Goal: Task Accomplishment & Management: Manage account settings

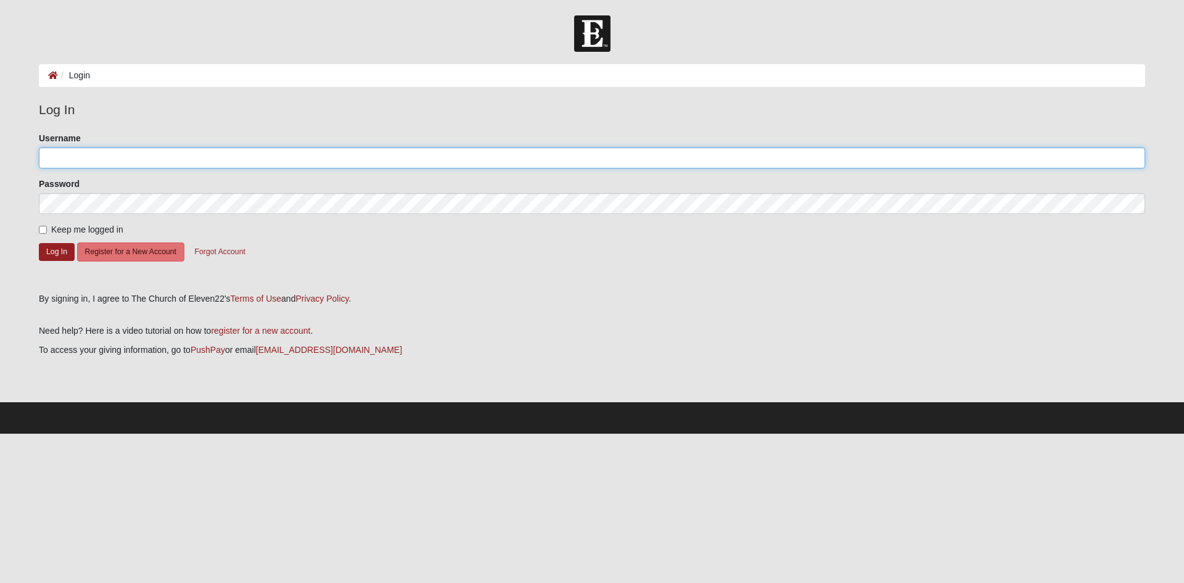
click at [822, 159] on input "Username" at bounding box center [592, 157] width 1106 height 21
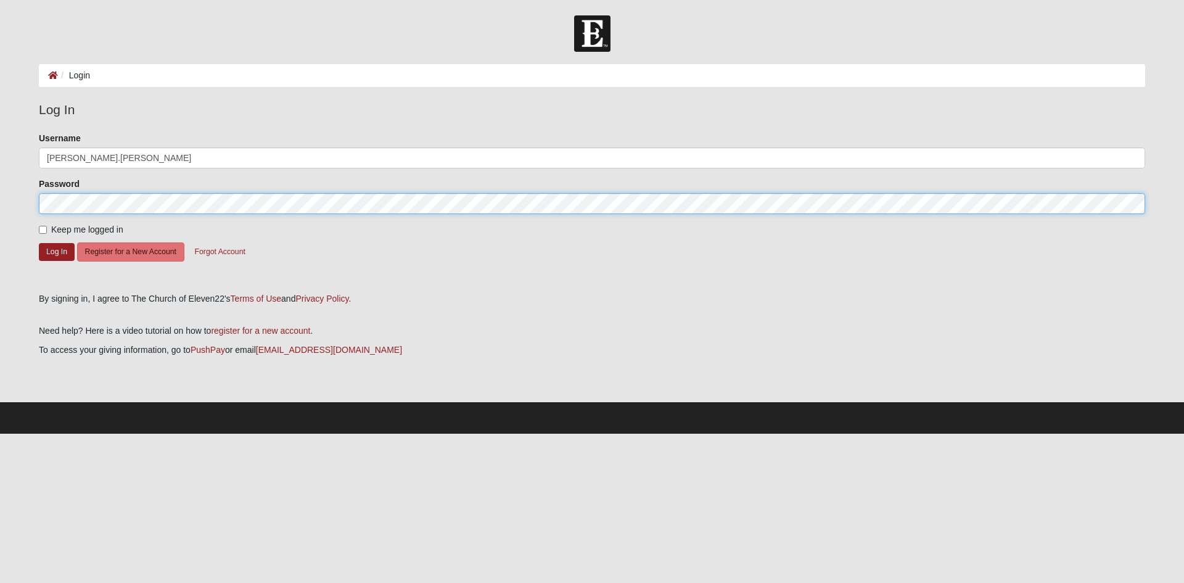
click at [39, 243] on button "Log In" at bounding box center [57, 252] width 36 height 18
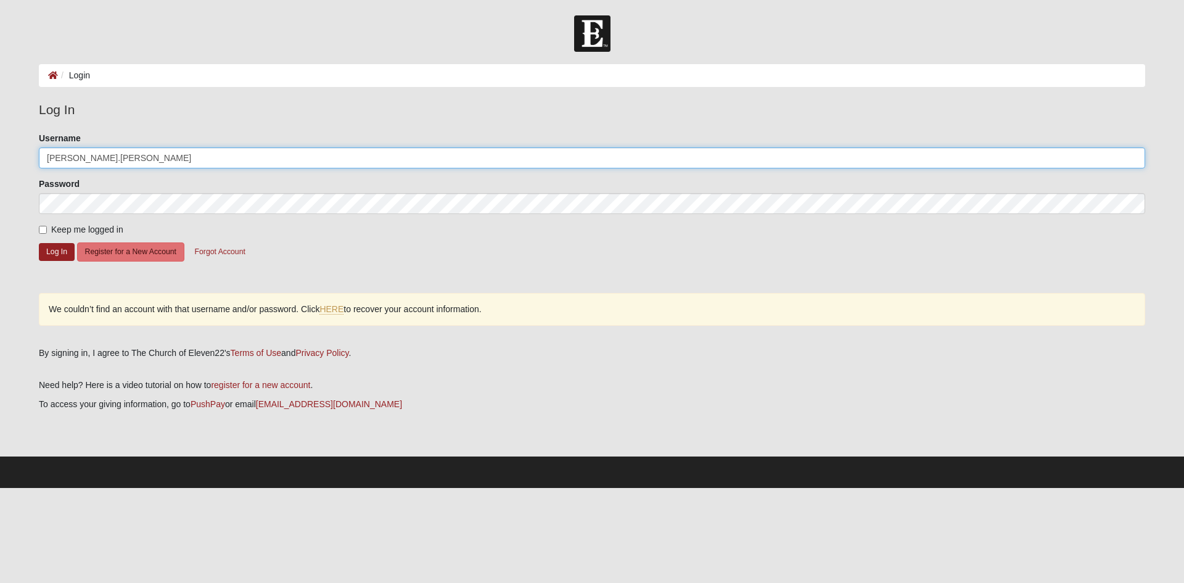
click at [210, 152] on input "tina.noteware" at bounding box center [592, 157] width 1106 height 21
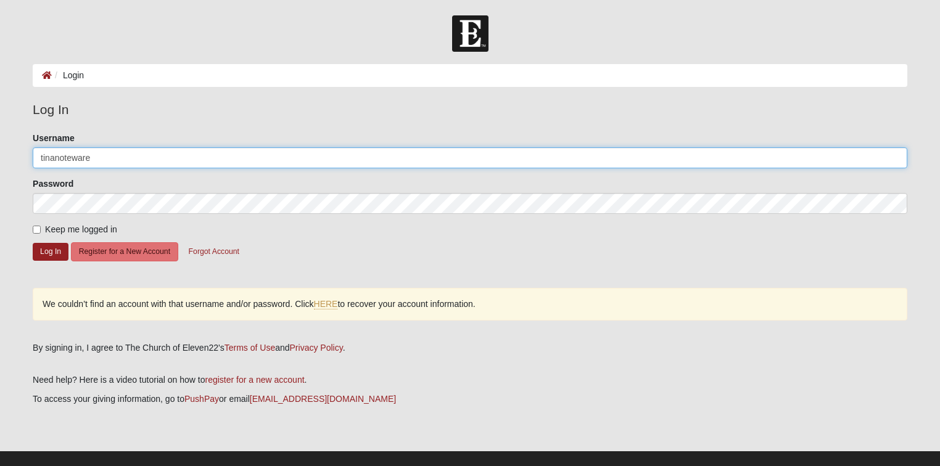
type input "tinanoteware"
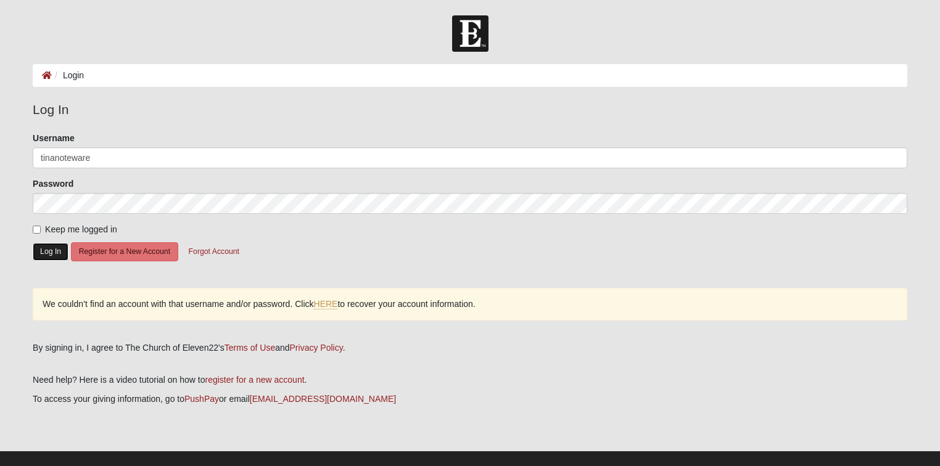
click at [46, 251] on button "Log In" at bounding box center [51, 252] width 36 height 18
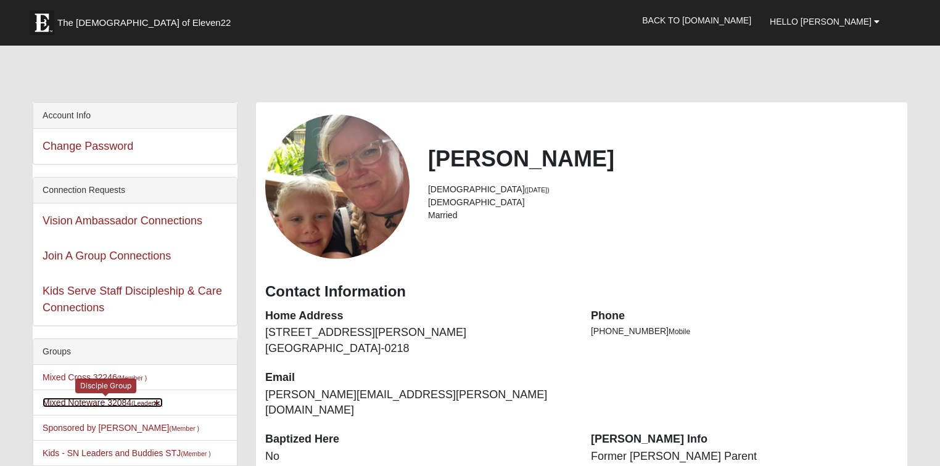
click at [96, 400] on link "Mixed Noteware 32084 (Leader )" at bounding box center [103, 403] width 120 height 10
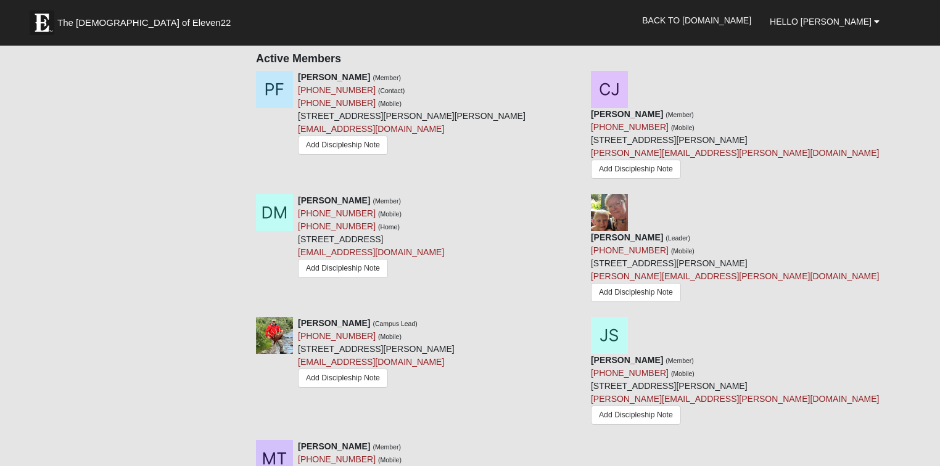
scroll to position [580, 0]
click at [910, 73] on icon at bounding box center [912, 76] width 9 height 9
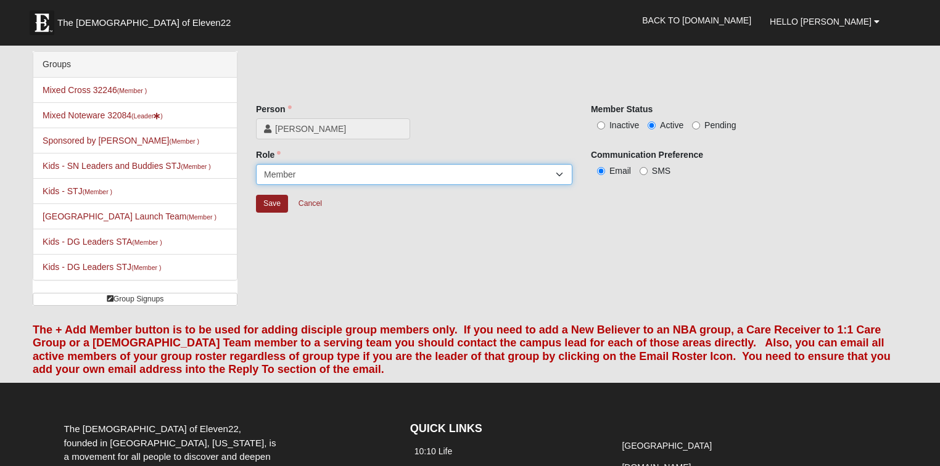
click at [562, 174] on select "Leader Coleader Coach Member Campus Lead Future Leader" at bounding box center [414, 174] width 316 height 21
click at [475, 299] on div "Groups Mixed Cross 32246 (Member ) Mixed Noteware 32084 (Leader ) Sponsored by …" at bounding box center [469, 183] width 893 height 264
click at [694, 125] on input "Pending" at bounding box center [696, 125] width 8 height 8
radio input "true"
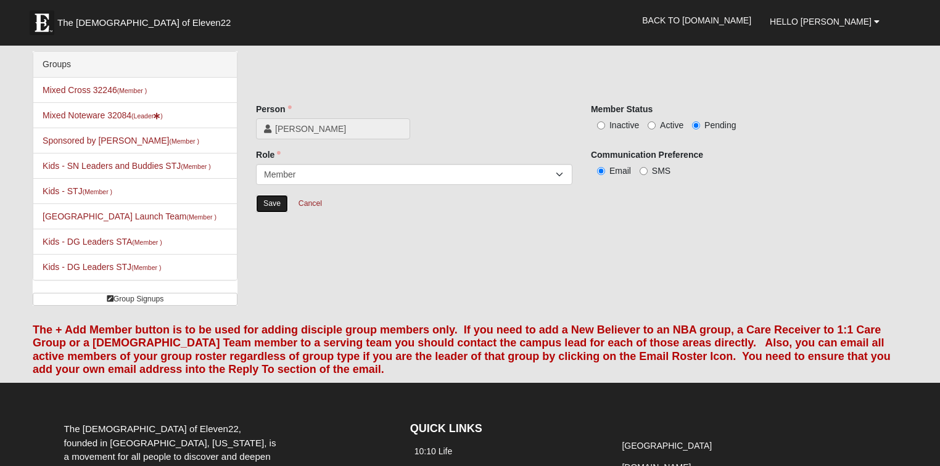
click at [266, 203] on input "Save" at bounding box center [272, 204] width 32 height 18
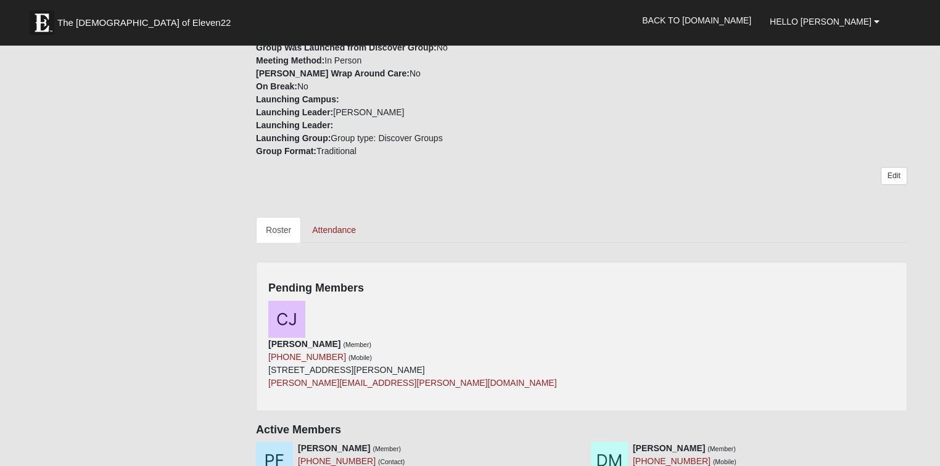
scroll to position [369, 0]
click at [573, 306] on icon at bounding box center [577, 308] width 9 height 9
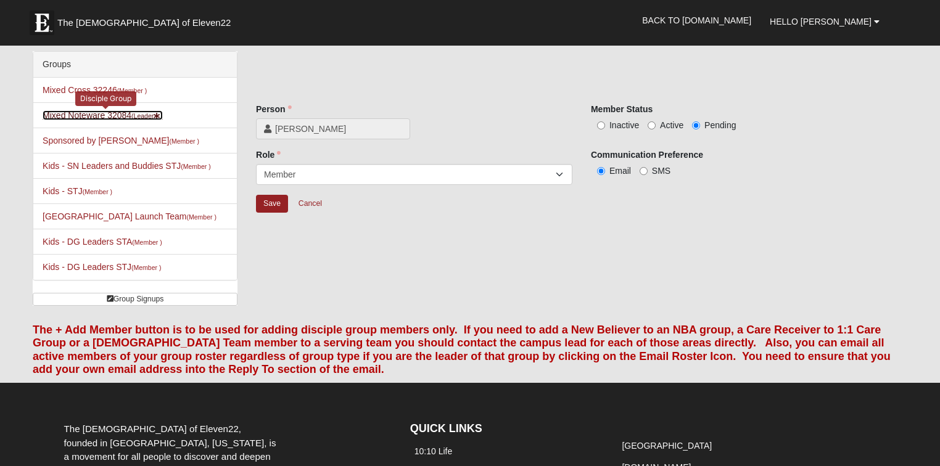
click at [74, 116] on link "Mixed Noteware 32084 (Leader )" at bounding box center [103, 115] width 120 height 10
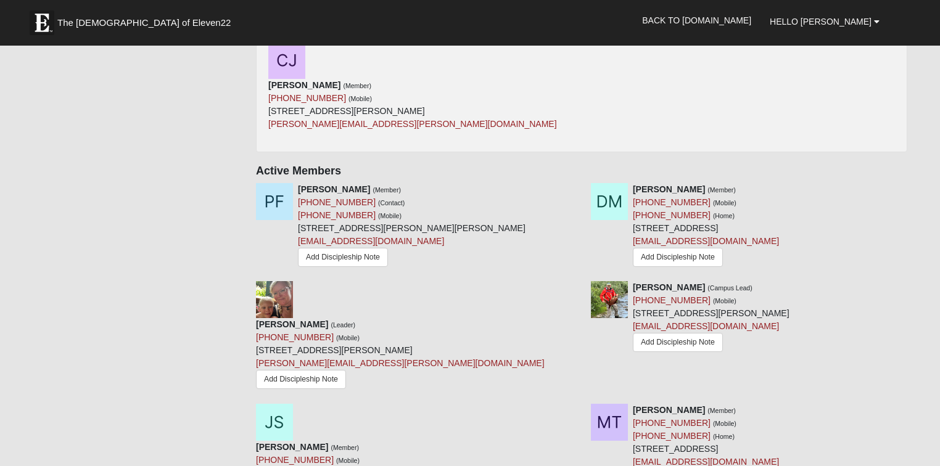
scroll to position [631, 0]
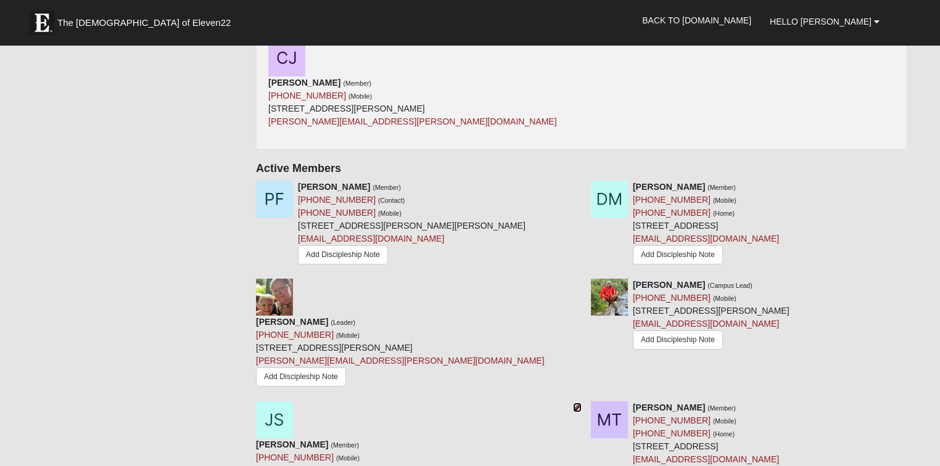
click at [573, 403] on icon at bounding box center [577, 407] width 9 height 9
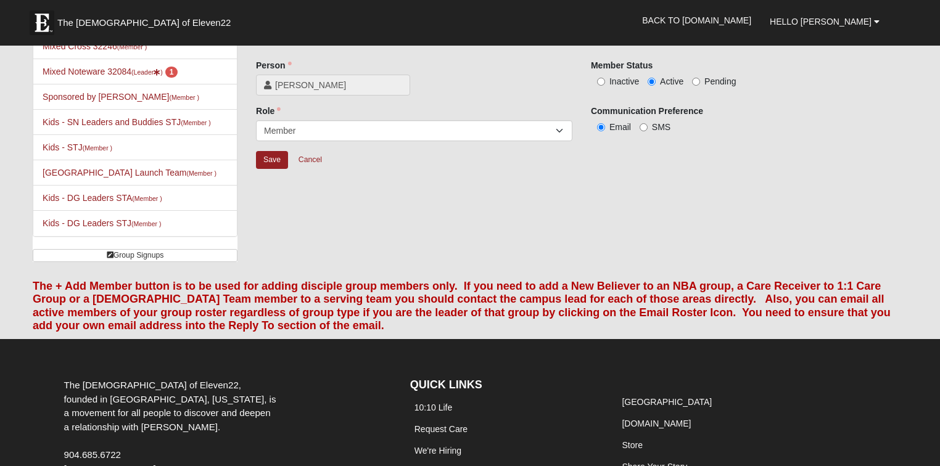
scroll to position [41, 0]
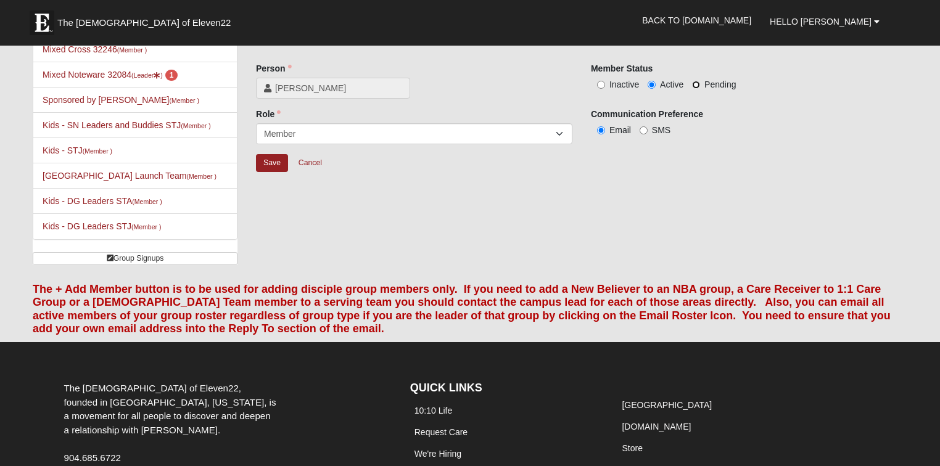
click at [696, 85] on input "Pending" at bounding box center [696, 85] width 8 height 8
radio input "true"
click at [261, 170] on input "Save" at bounding box center [272, 163] width 32 height 18
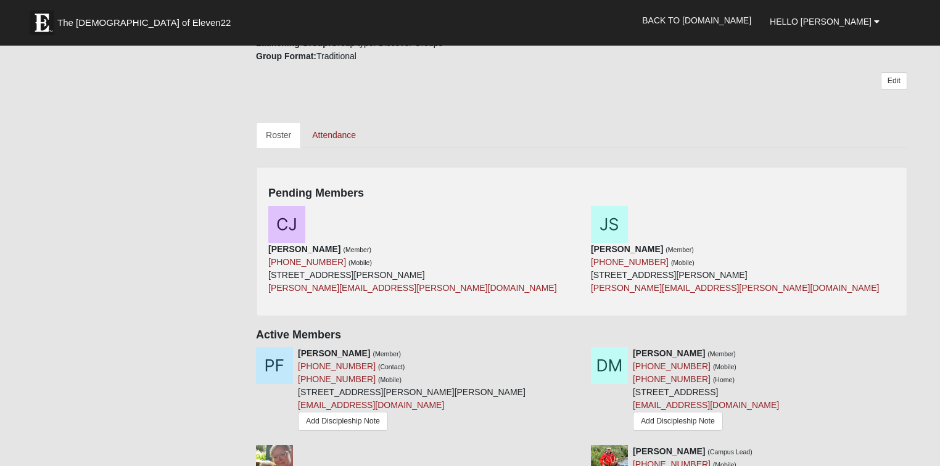
scroll to position [483, 0]
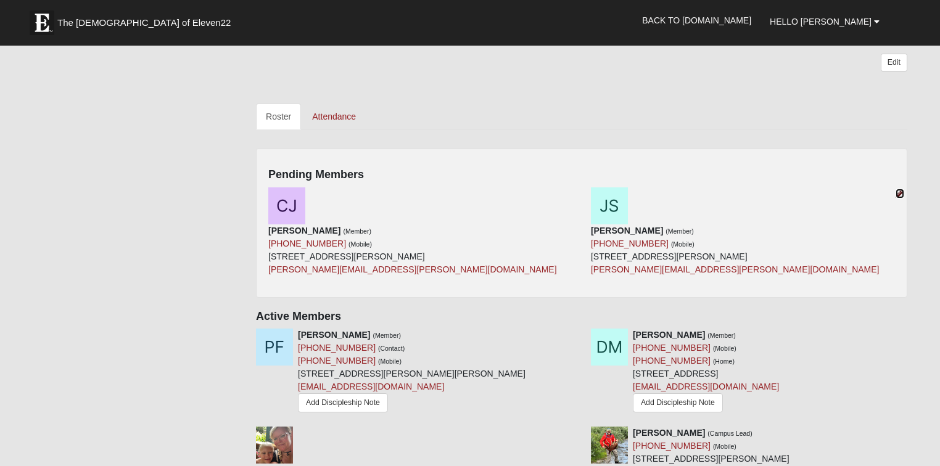
click at [903, 191] on icon at bounding box center [899, 193] width 9 height 9
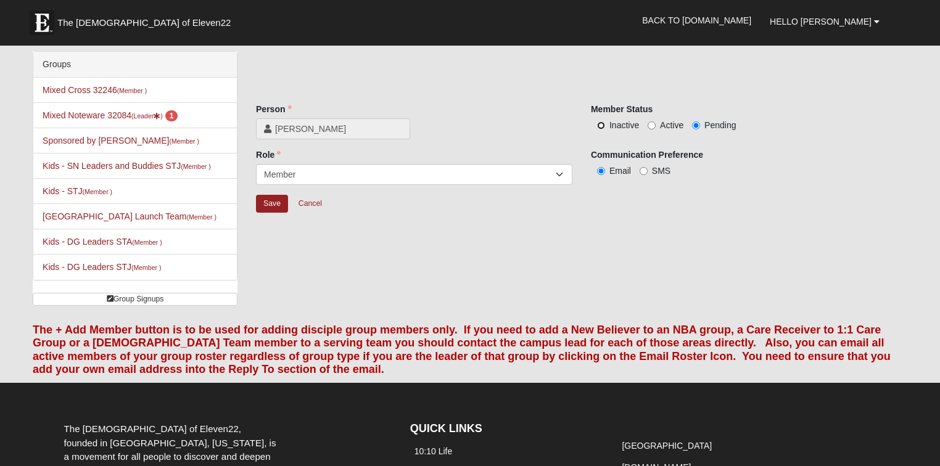
click at [599, 124] on input "Inactive" at bounding box center [601, 125] width 8 height 8
radio input "true"
click at [273, 202] on input "Save" at bounding box center [272, 204] width 32 height 18
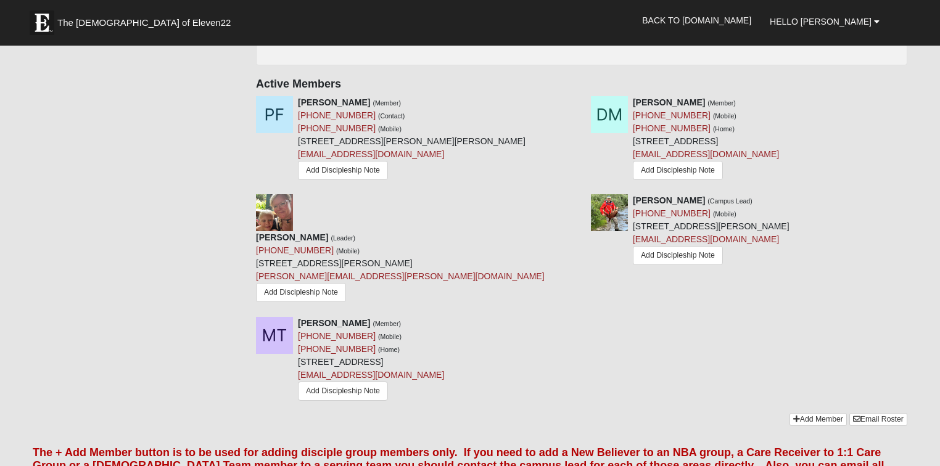
scroll to position [718, 0]
